Goal: Task Accomplishment & Management: Use online tool/utility

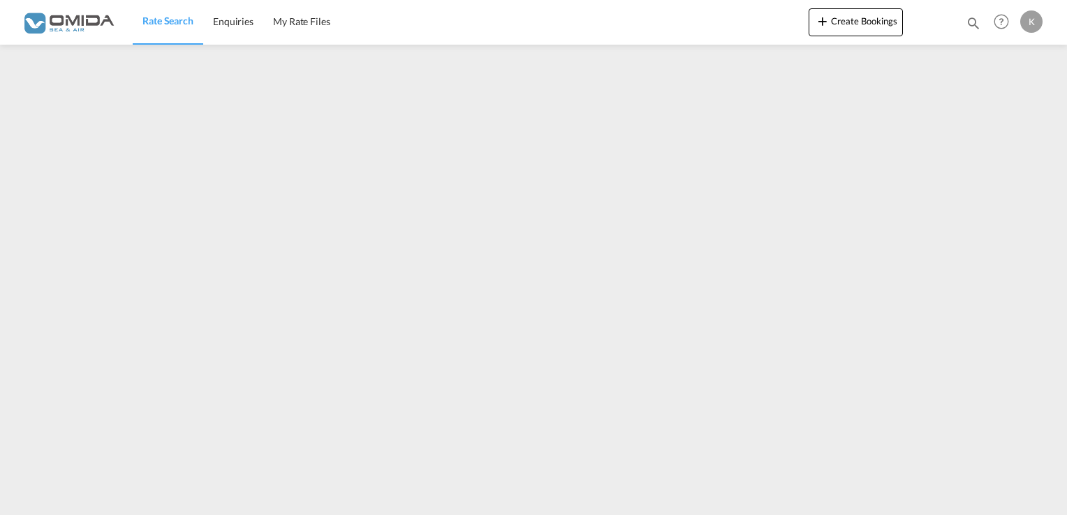
click at [85, 10] on img at bounding box center [68, 21] width 94 height 31
click at [85, 16] on img at bounding box center [68, 21] width 94 height 31
click at [83, 28] on img at bounding box center [68, 21] width 94 height 31
